Goal: Task Accomplishment & Management: Manage account settings

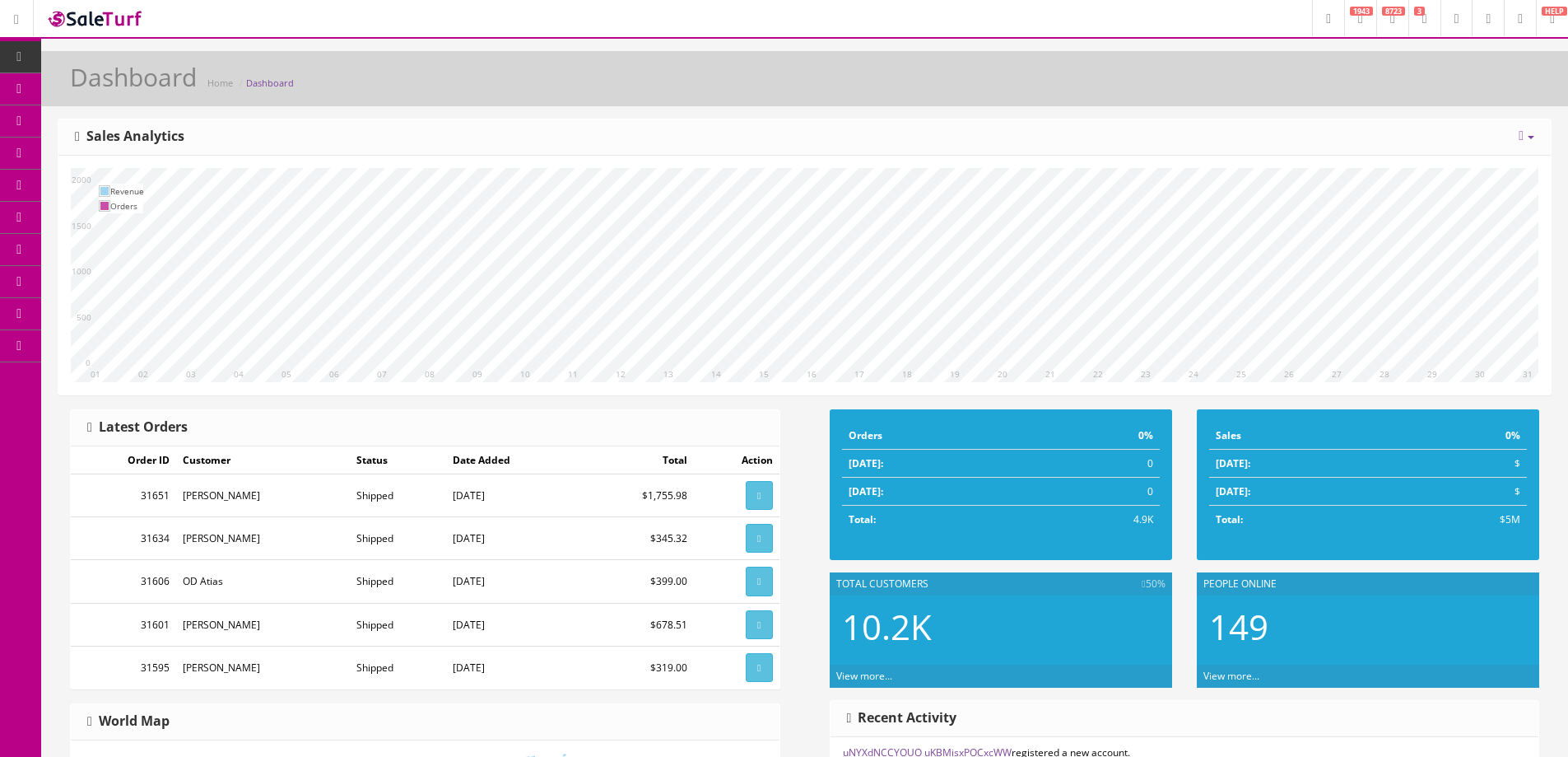
click at [1505, 19] on link at bounding box center [1520, 18] width 32 height 36
click at [1390, 86] on link "Users" at bounding box center [1453, 89] width 164 height 19
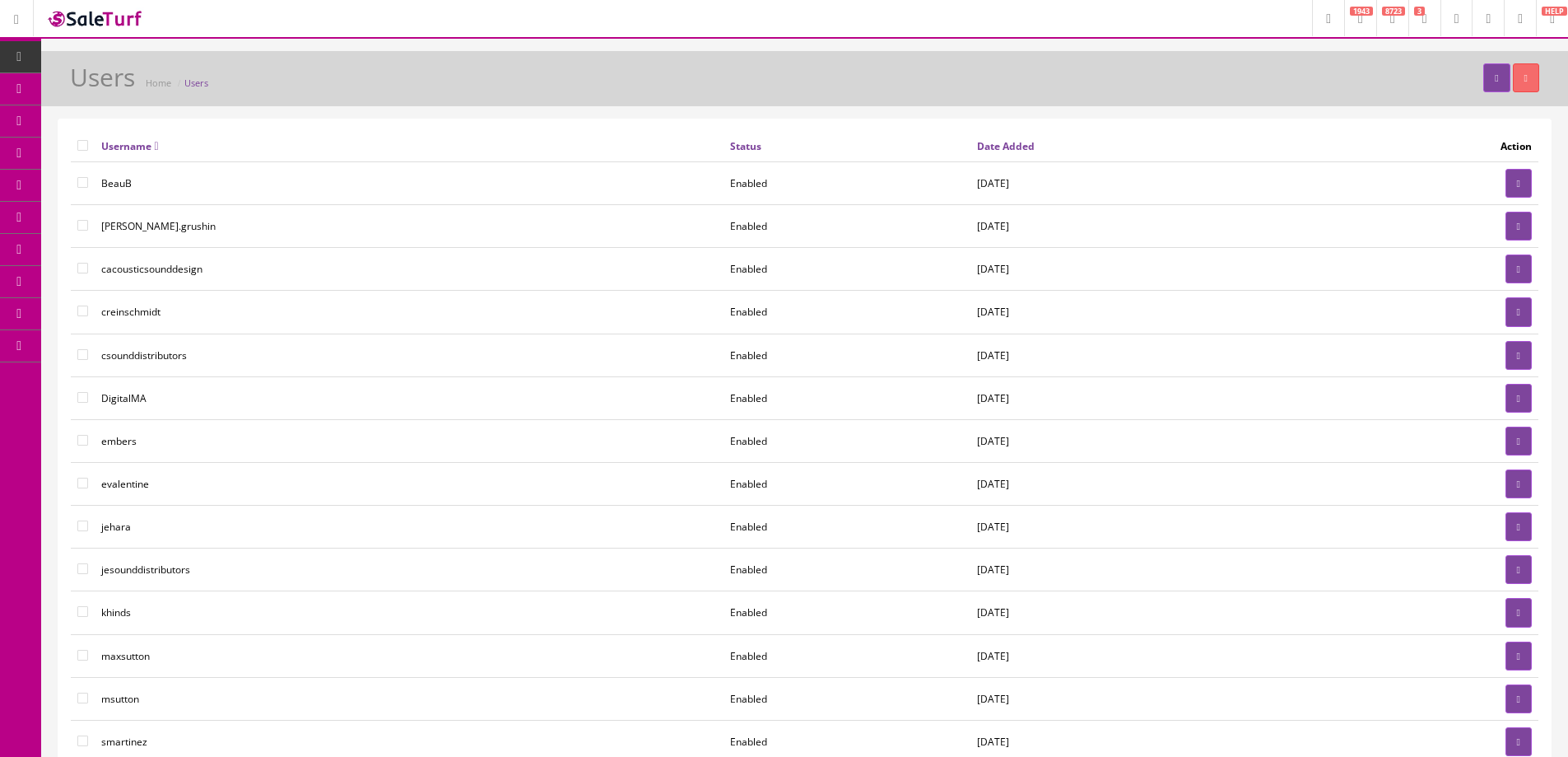
click at [122, 476] on link "Integrations" at bounding box center [127, 474] width 173 height 32
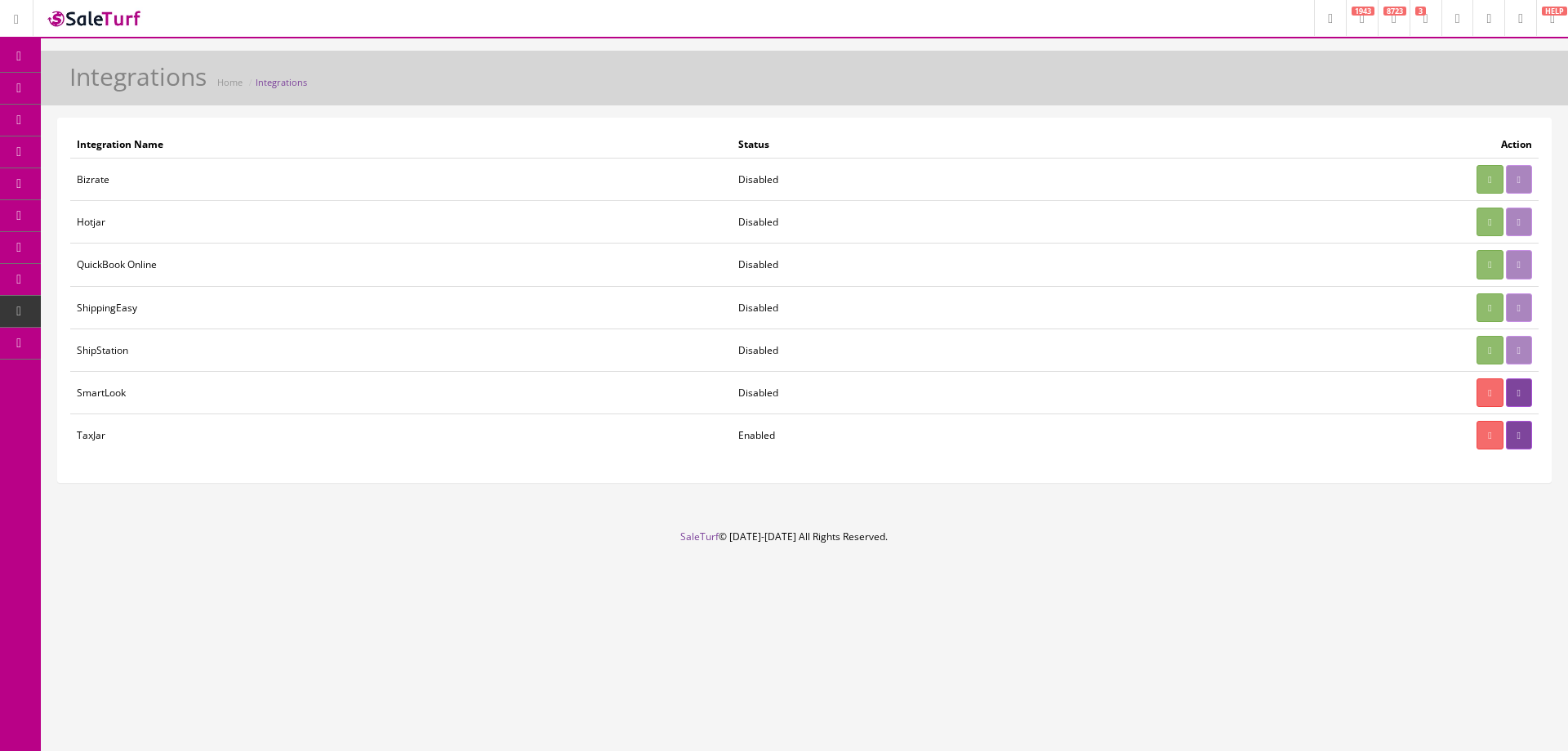
click at [1509, 348] on td at bounding box center [1312, 349] width 454 height 43
click at [1515, 348] on td at bounding box center [1312, 349] width 454 height 43
click at [1510, 349] on td at bounding box center [1312, 349] width 454 height 43
click at [1488, 351] on icon at bounding box center [1489, 350] width 3 height 10
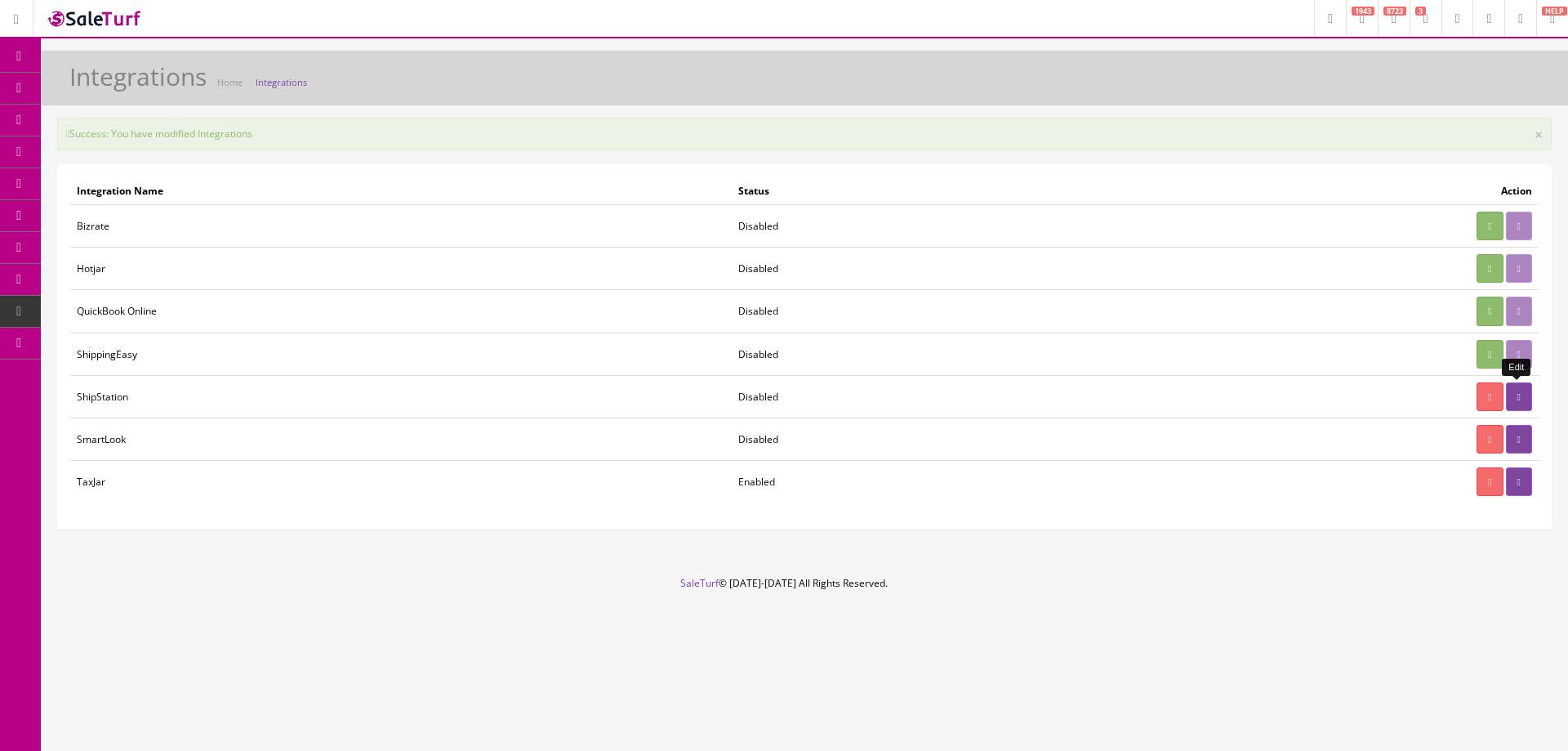
click at [1509, 395] on link at bounding box center [1519, 396] width 26 height 28
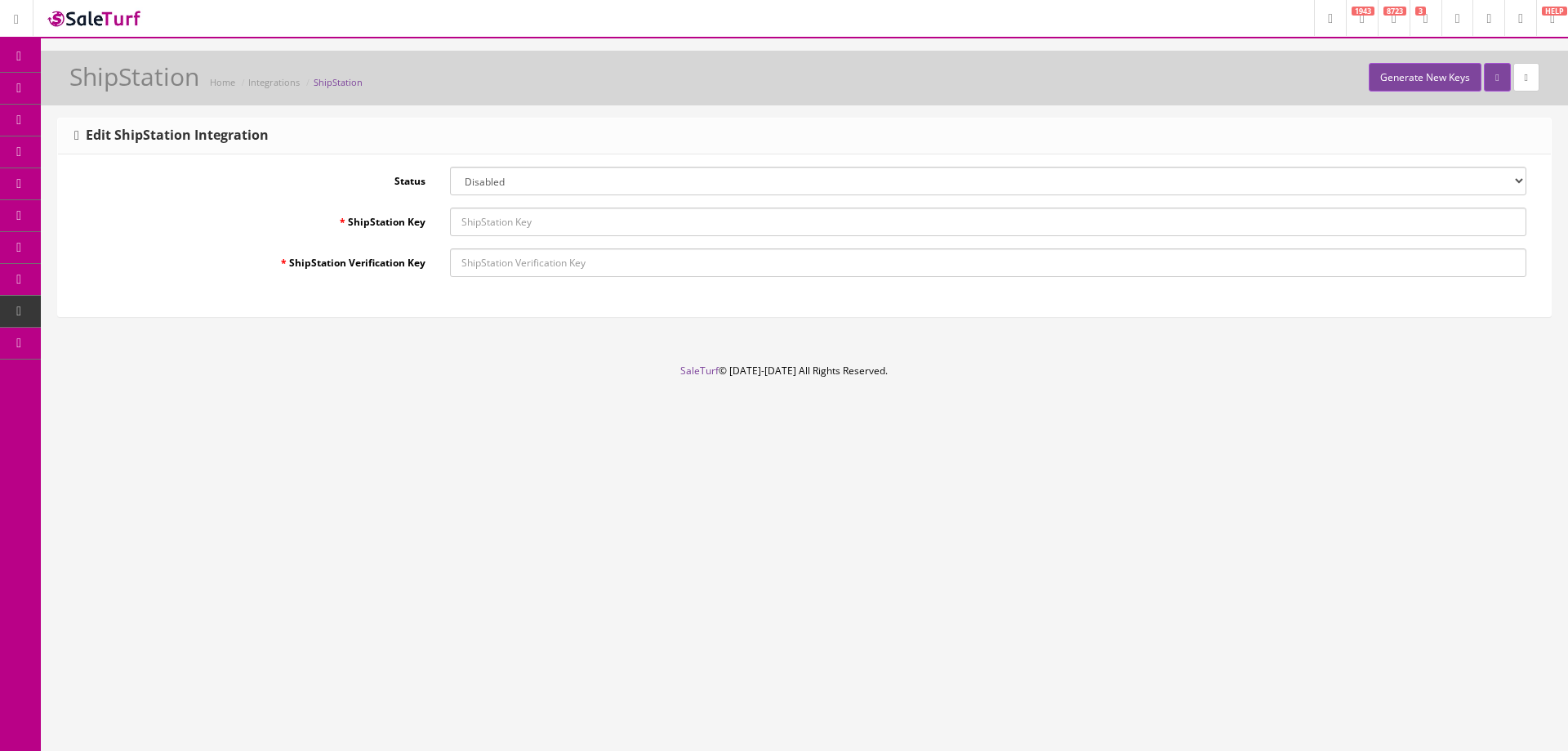
click at [549, 183] on select "Enabled Disabled" at bounding box center [989, 180] width 1077 height 28
click at [450, 167] on select "Enabled Disabled" at bounding box center [989, 180] width 1077 height 28
click at [527, 223] on input "ShipStation Key" at bounding box center [989, 221] width 1077 height 28
drag, startPoint x: 412, startPoint y: 266, endPoint x: 288, endPoint y: 264, distance: 124.0
click at [288, 264] on label "ShipStation Verification Key" at bounding box center [253, 259] width 368 height 22
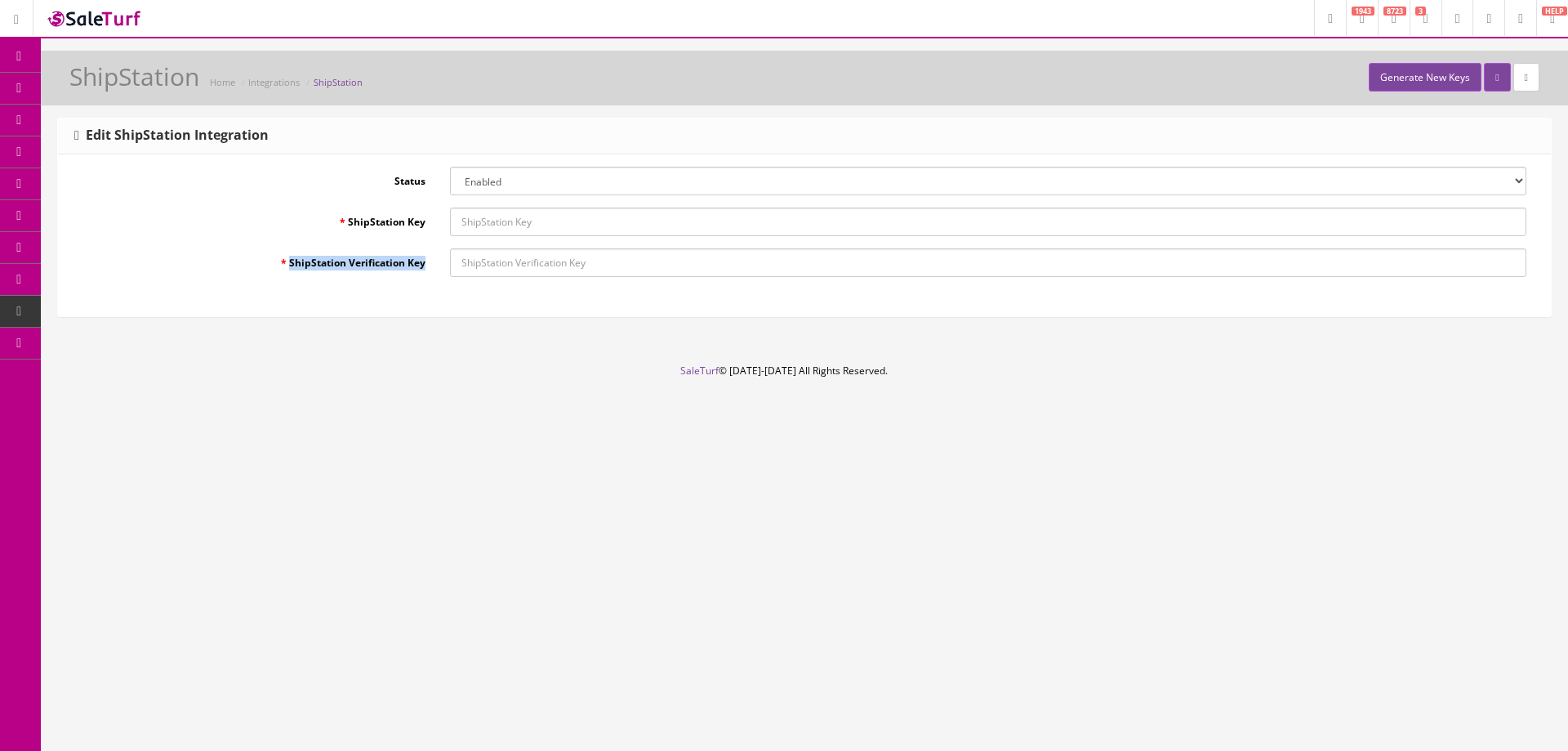
copy label "ShipStation Verification Key"
click at [529, 184] on select "Enabled Disabled" at bounding box center [989, 180] width 1077 height 28
select select "0"
click at [450, 167] on select "Enabled Disabled" at bounding box center [989, 180] width 1077 height 28
click at [489, 230] on input "ShipStation Key" at bounding box center [989, 221] width 1077 height 28
